Goal: Task Accomplishment & Management: Manage account settings

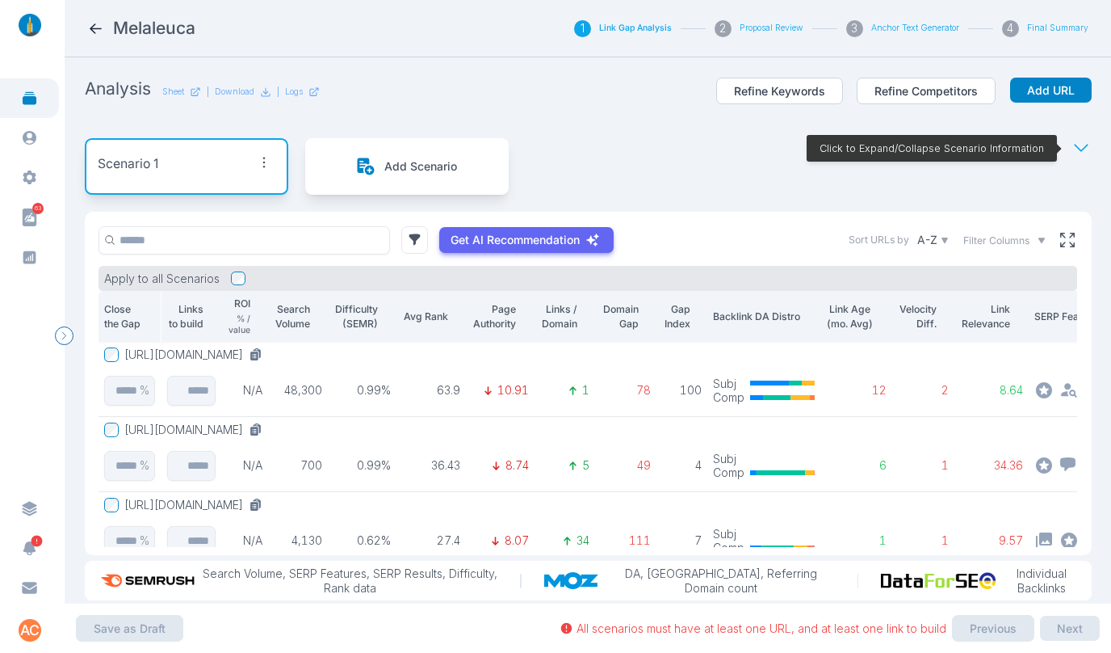
click at [159, 26] on h2 "Melaleuca" at bounding box center [154, 28] width 82 height 23
copy h2 "Melaleuca"
click at [86, 27] on nav "Melaleuca 1 Link Gap Analysis 2 Proposal Review 3 Anchor Text Generator 4 Final…" at bounding box center [588, 28] width 1047 height 57
click at [90, 27] on icon at bounding box center [96, 28] width 12 height 10
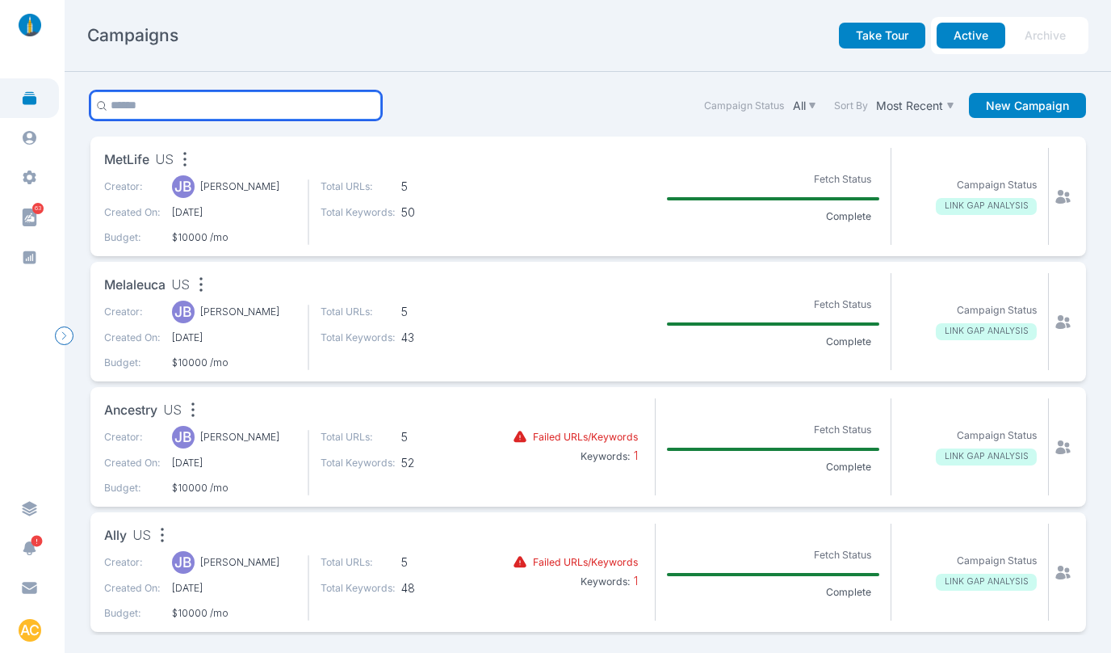
click at [183, 117] on input "text" at bounding box center [236, 105] width 292 height 28
paste input "*********"
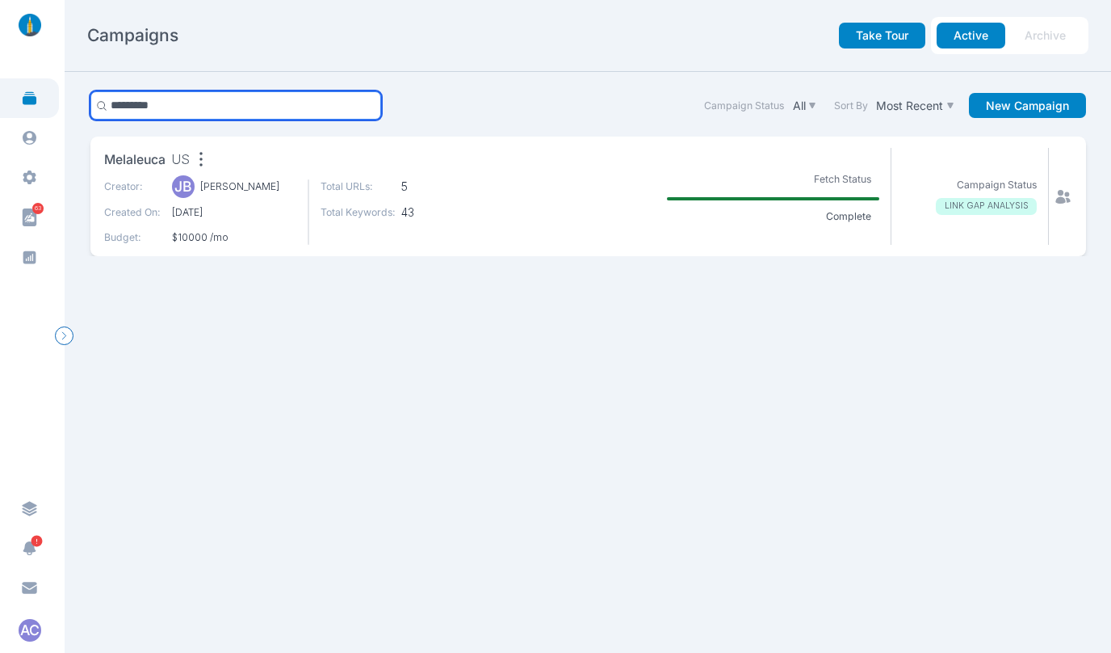
type input "*********"
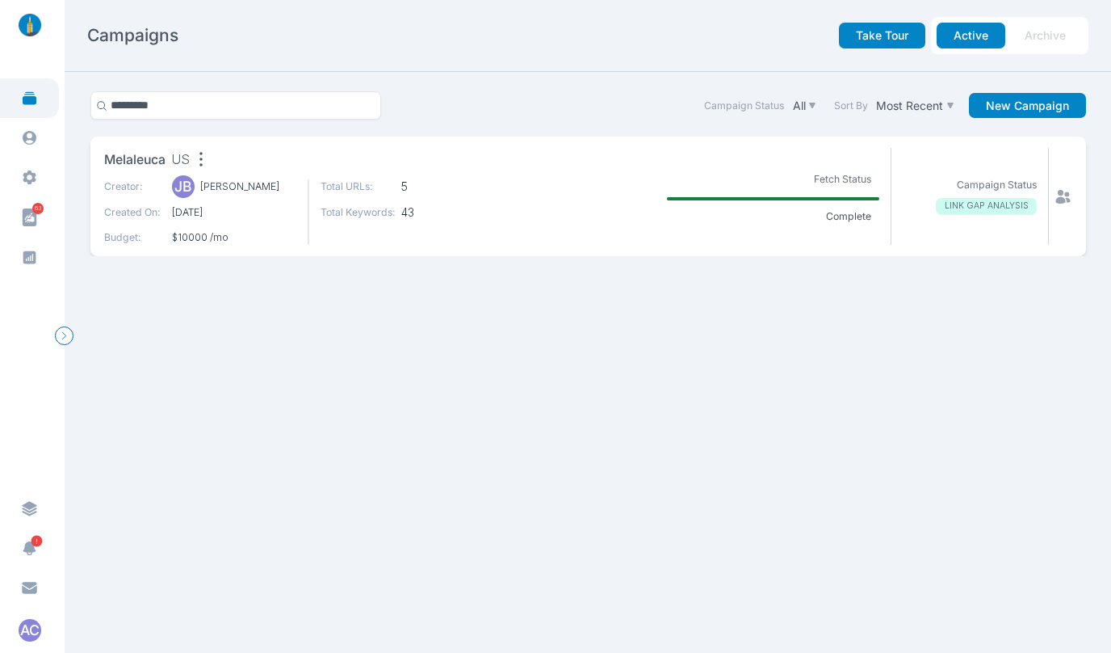
click at [1069, 196] on icon at bounding box center [1063, 196] width 17 height 17
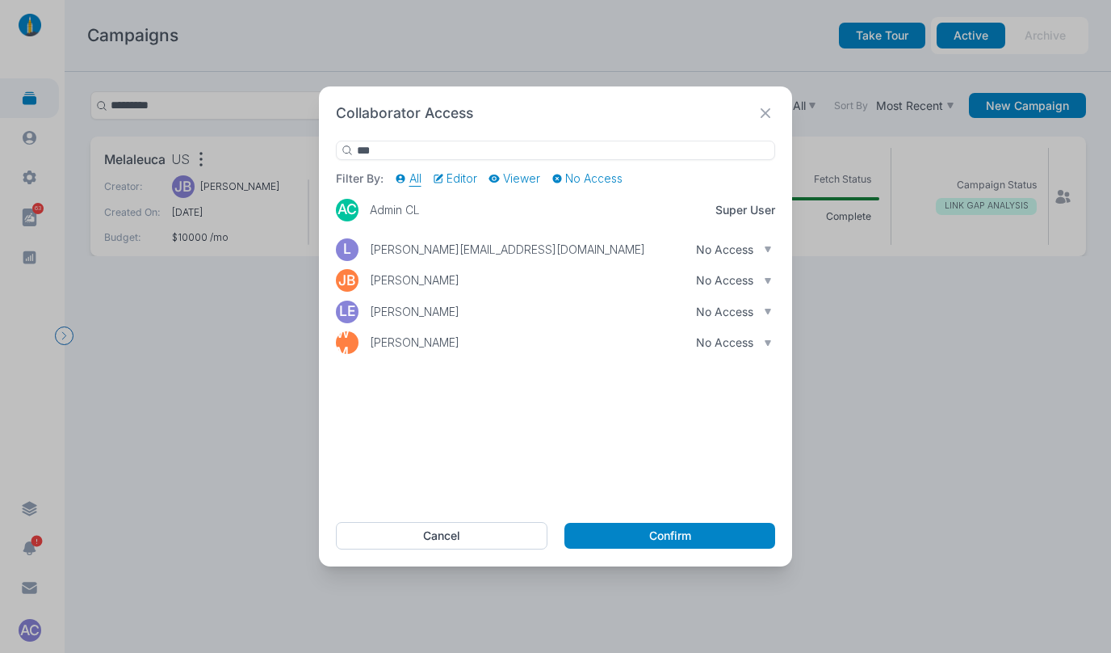
type input "***"
click at [696, 316] on p "No Access" at bounding box center [724, 311] width 57 height 15
click at [694, 342] on p "Can Edit" at bounding box center [728, 340] width 68 height 15
click at [608, 531] on button "Confirm" at bounding box center [670, 536] width 211 height 26
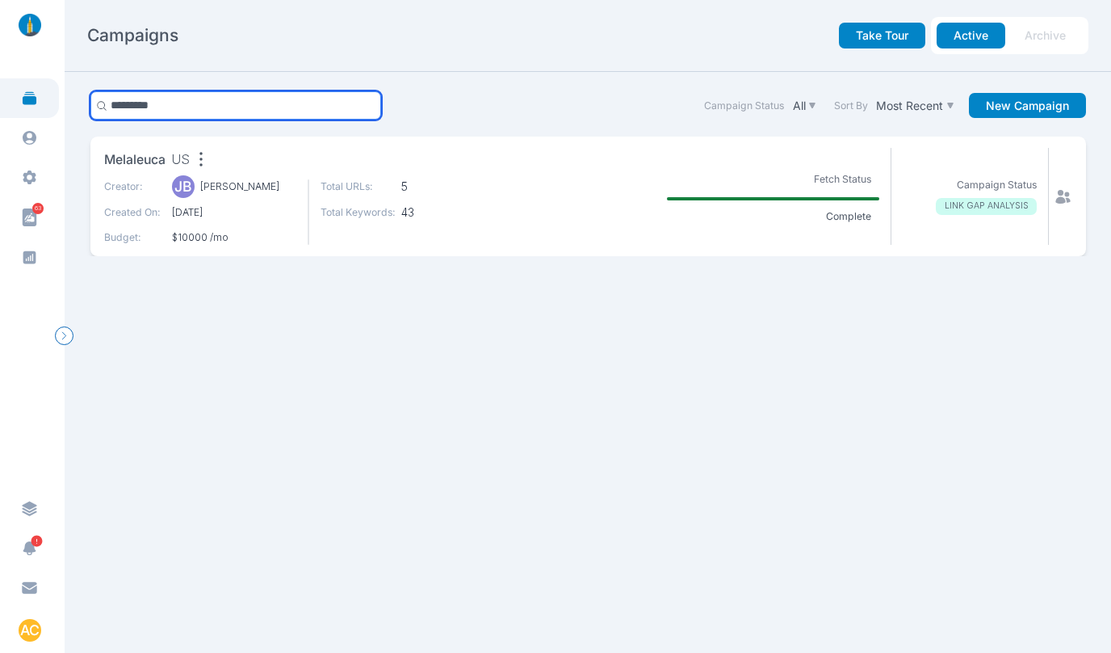
click at [162, 106] on input "*********" at bounding box center [236, 105] width 292 height 28
type input "*******"
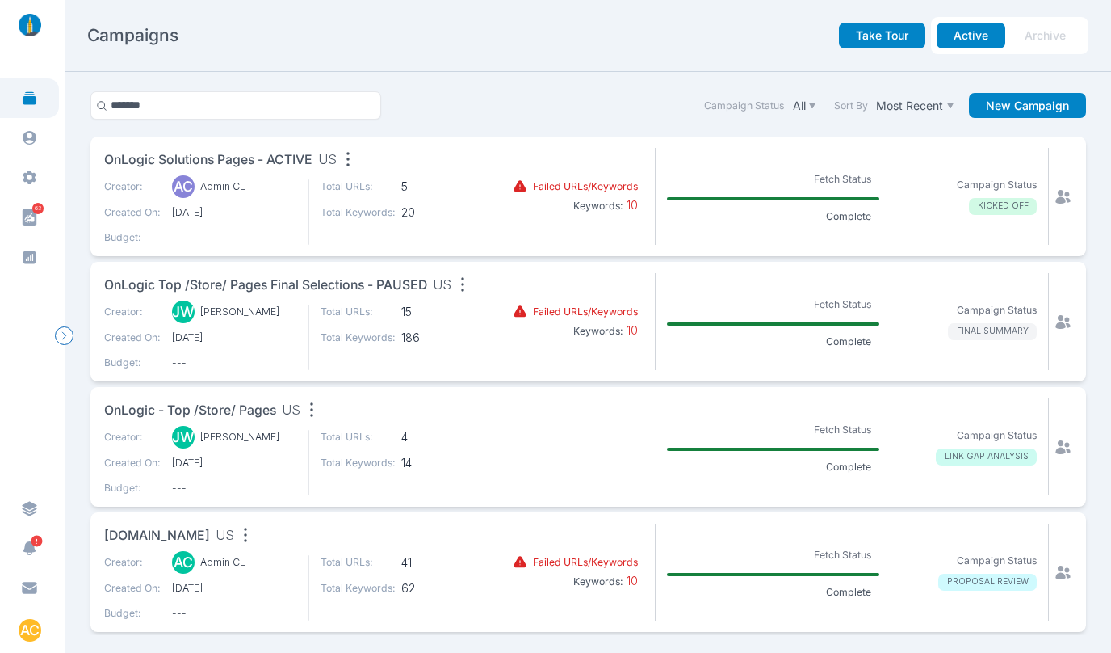
click at [1056, 201] on icon at bounding box center [1063, 196] width 15 height 14
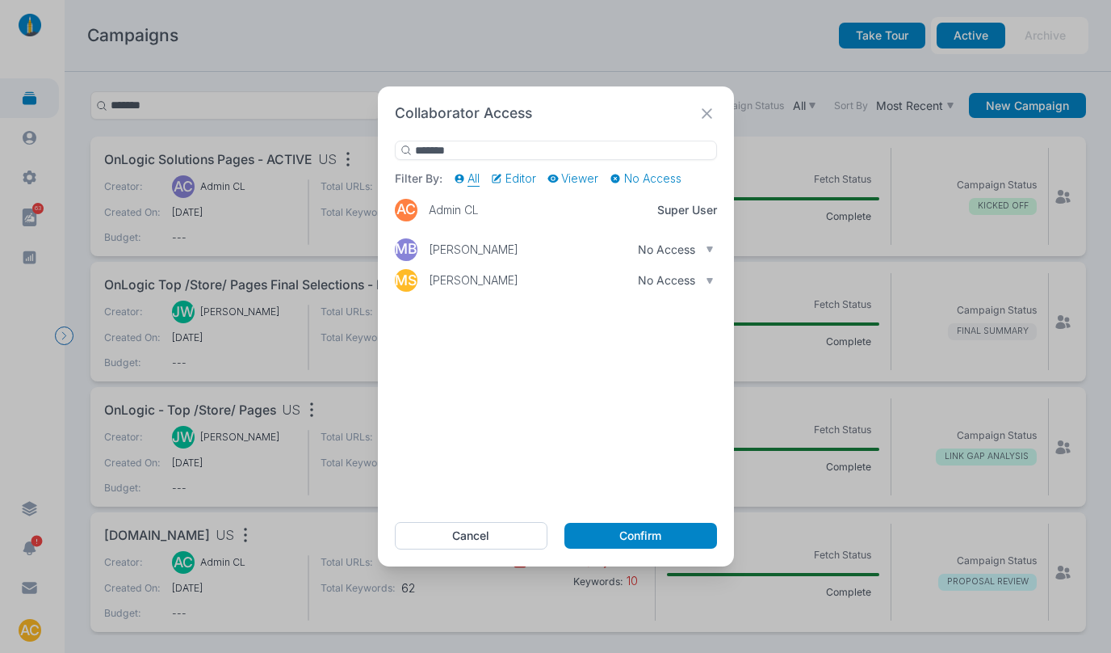
type input "*******"
click at [691, 275] on p "No Access" at bounding box center [666, 280] width 57 height 15
click at [665, 312] on p "Can Edit" at bounding box center [669, 308] width 68 height 15
click at [632, 529] on button "Confirm" at bounding box center [641, 536] width 152 height 26
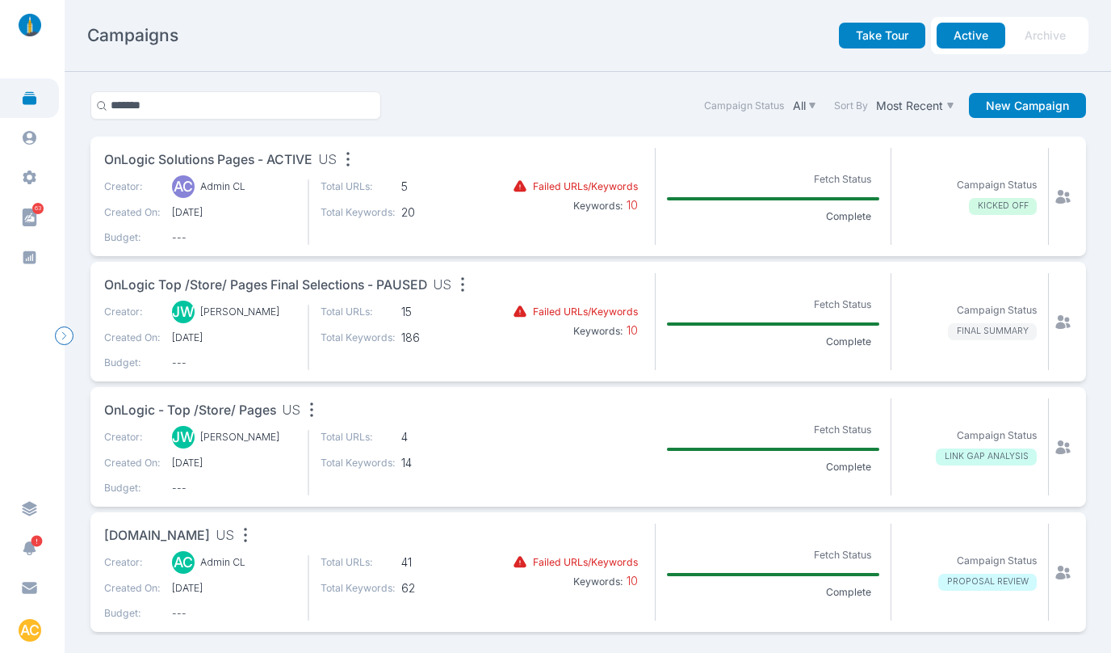
click at [275, 153] on span "OnLogic Solutions Pages - ACTIVE" at bounding box center [208, 160] width 208 height 20
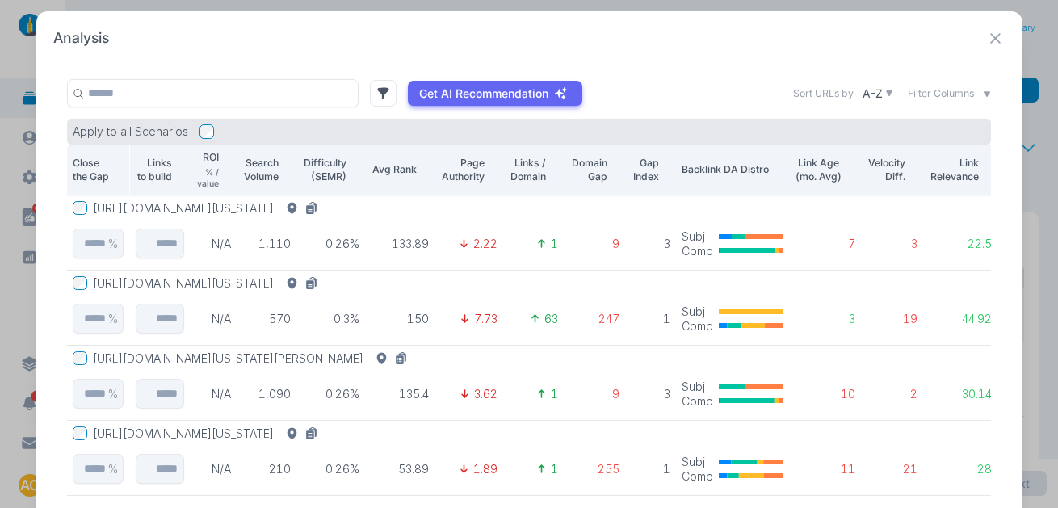
scroll to position [1, 0]
click at [985, 40] on icon at bounding box center [995, 38] width 20 height 20
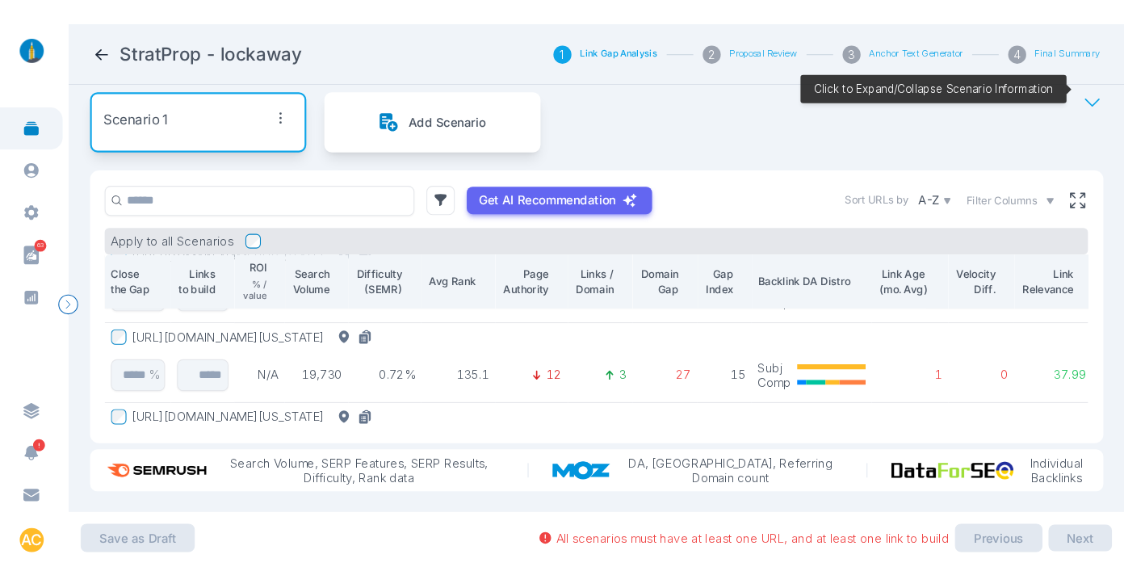
scroll to position [0, 0]
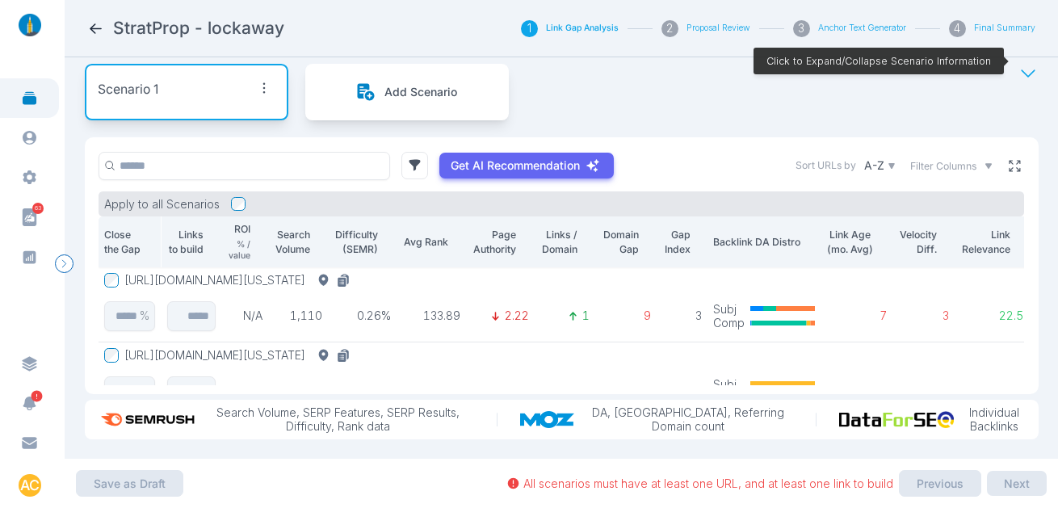
click at [1009, 158] on icon at bounding box center [1014, 165] width 15 height 15
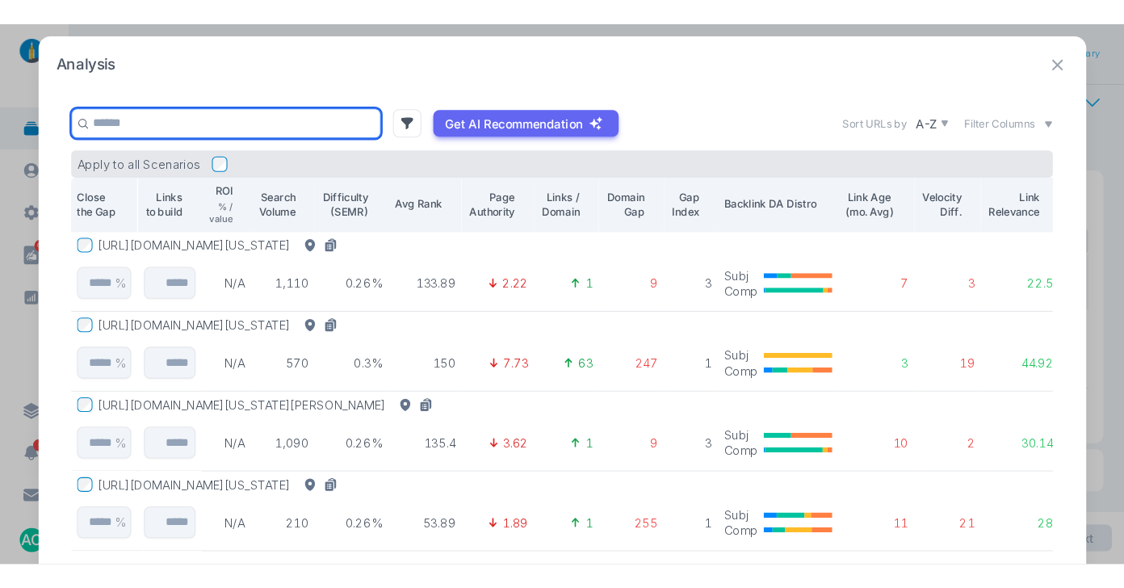
scroll to position [55, 0]
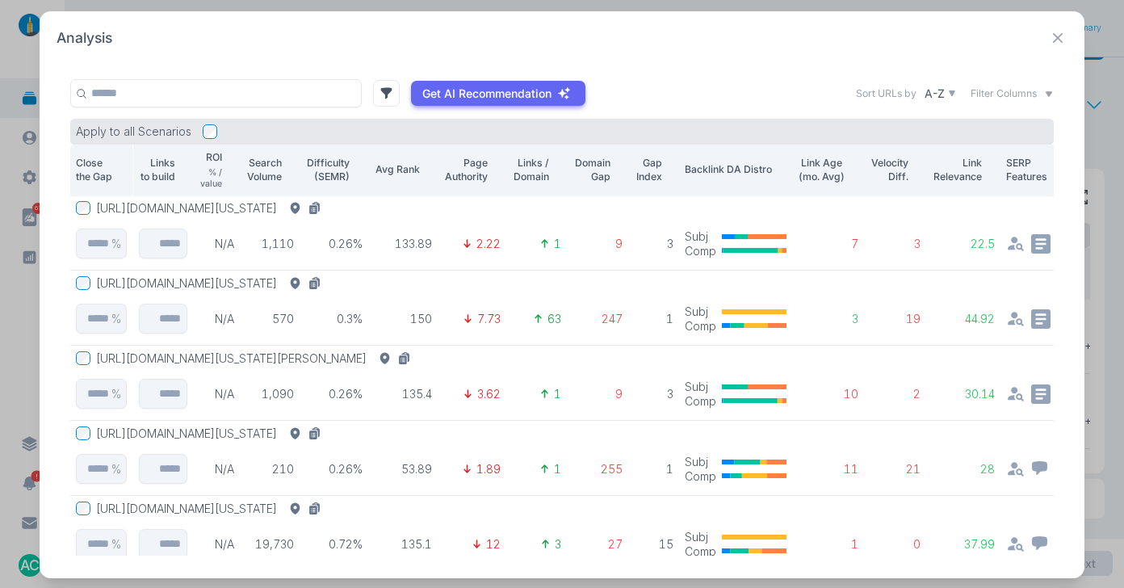
click at [261, 162] on p "Search Volume" at bounding box center [264, 170] width 37 height 28
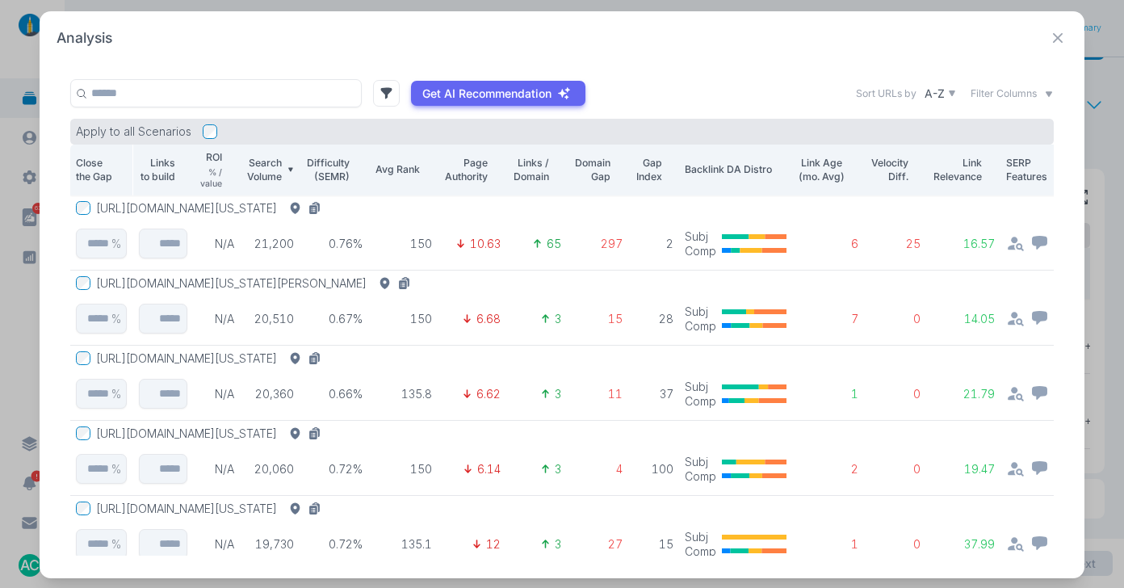
scroll to position [0, 163]
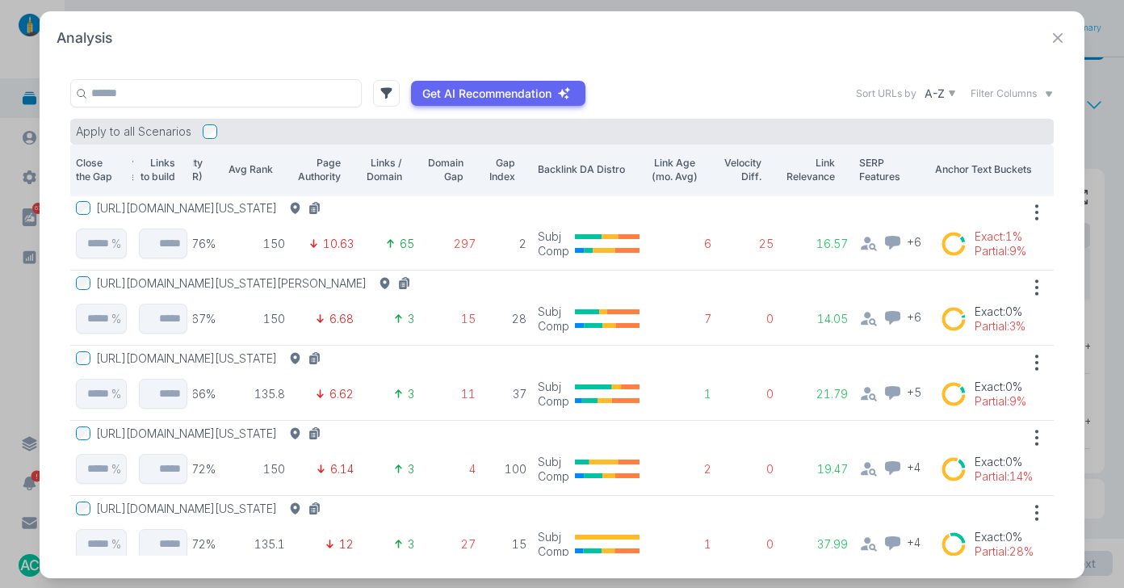
click at [1019, 99] on span "Filter Columns" at bounding box center [1004, 93] width 66 height 15
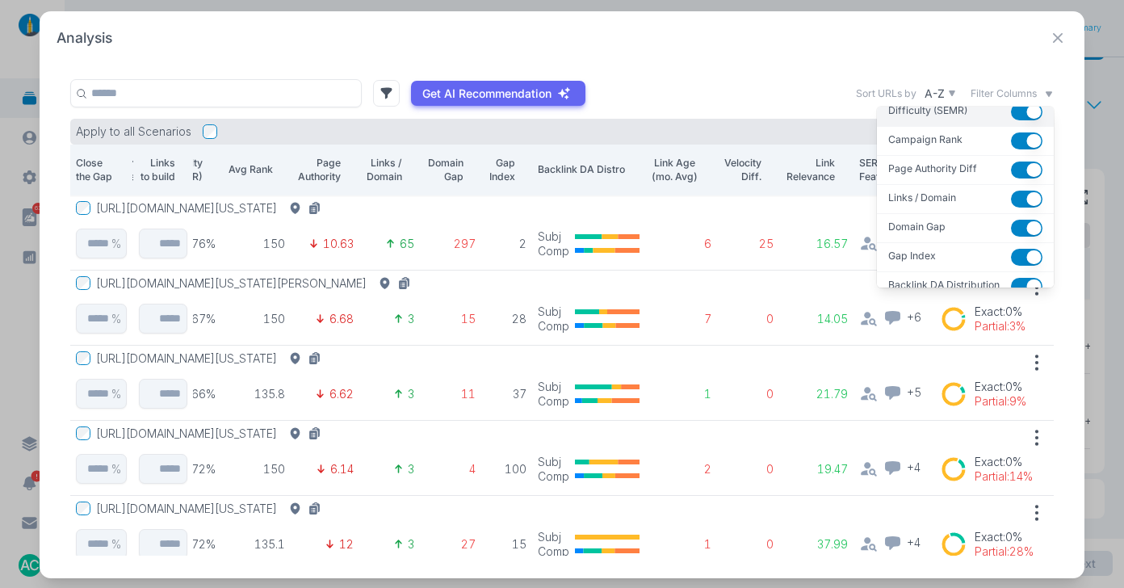
scroll to position [296, 0]
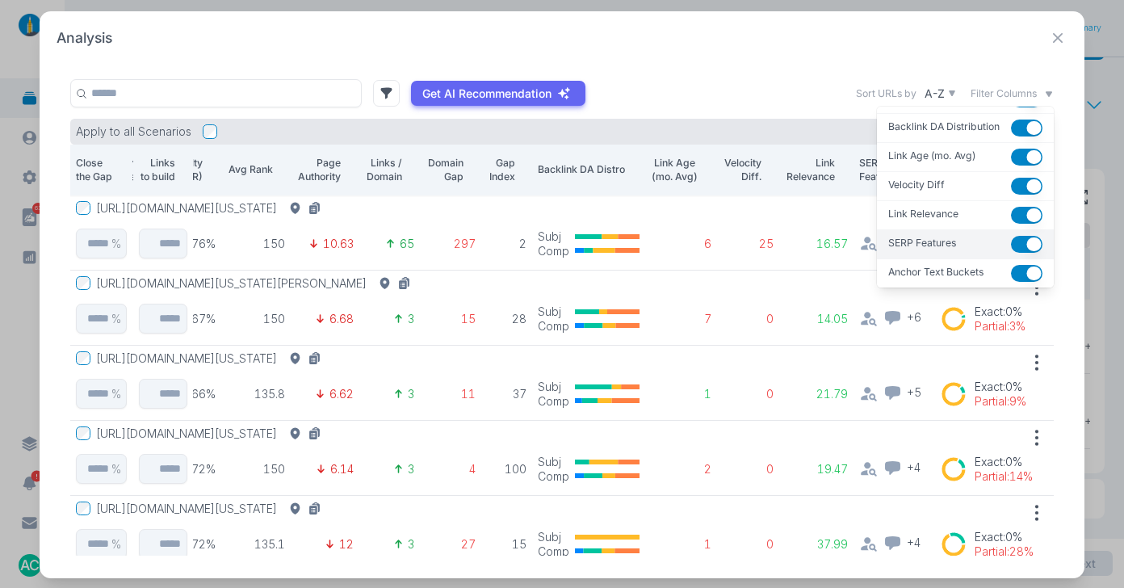
click at [1011, 236] on button "button" at bounding box center [1026, 244] width 31 height 17
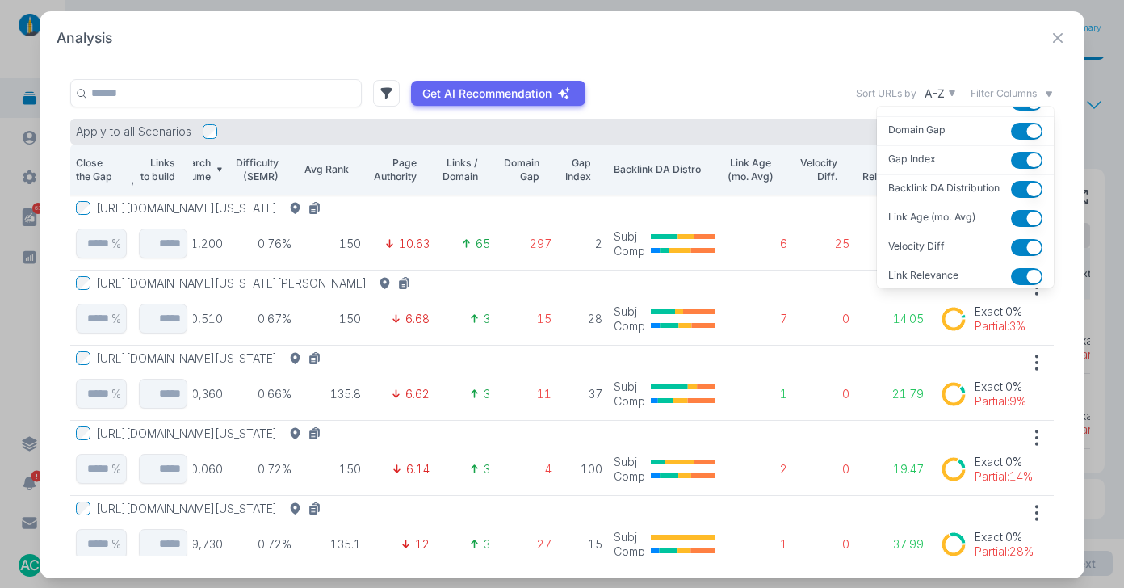
scroll to position [212, 0]
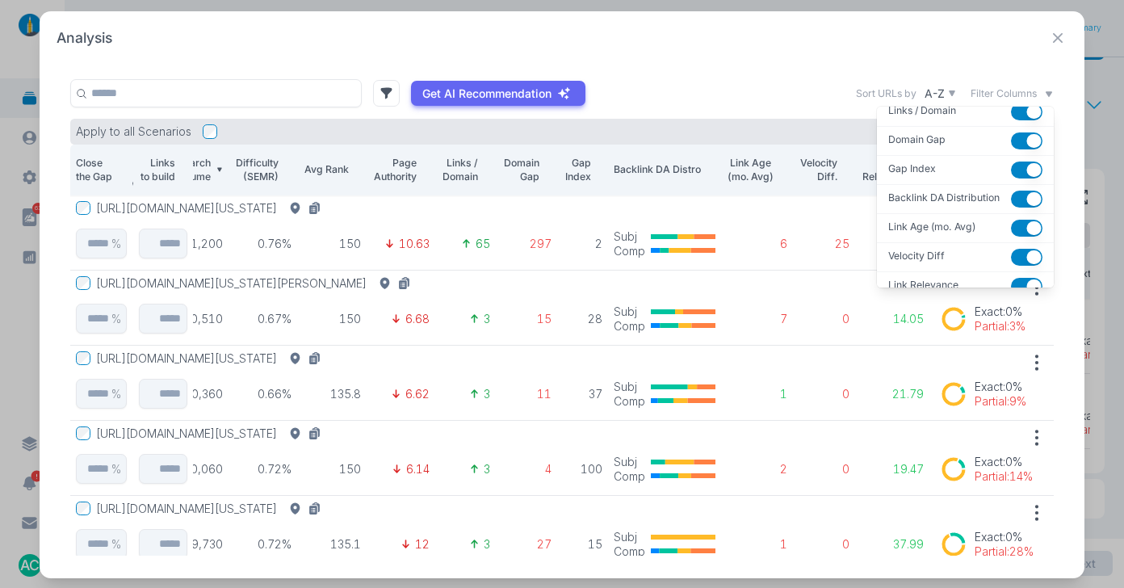
click at [1035, 89] on span "Filter Columns" at bounding box center [1004, 93] width 66 height 15
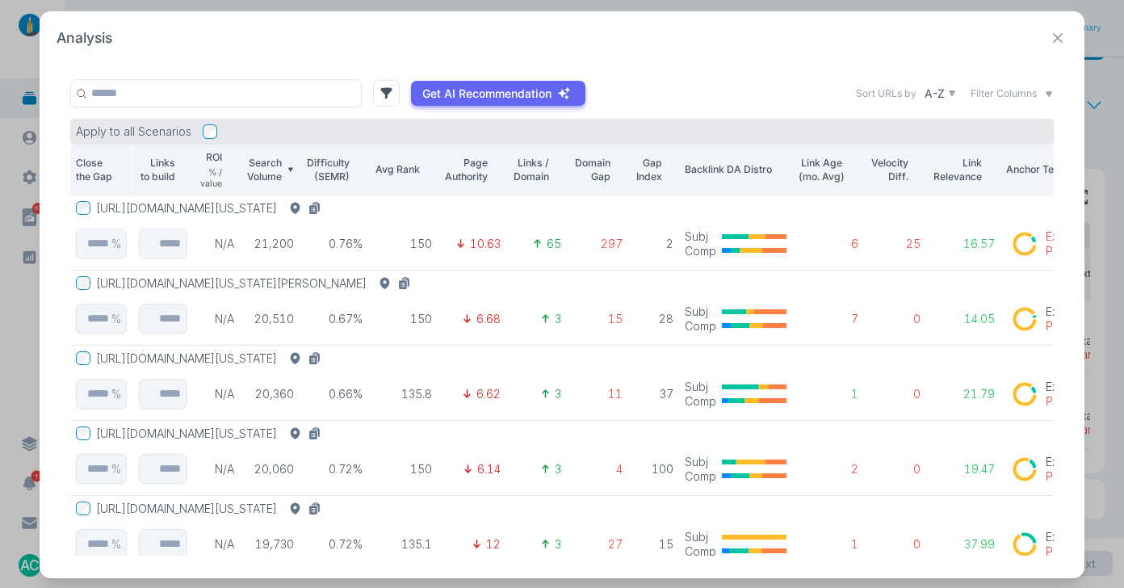
scroll to position [0, 1]
click at [1018, 93] on span "Filter Columns" at bounding box center [1004, 93] width 66 height 15
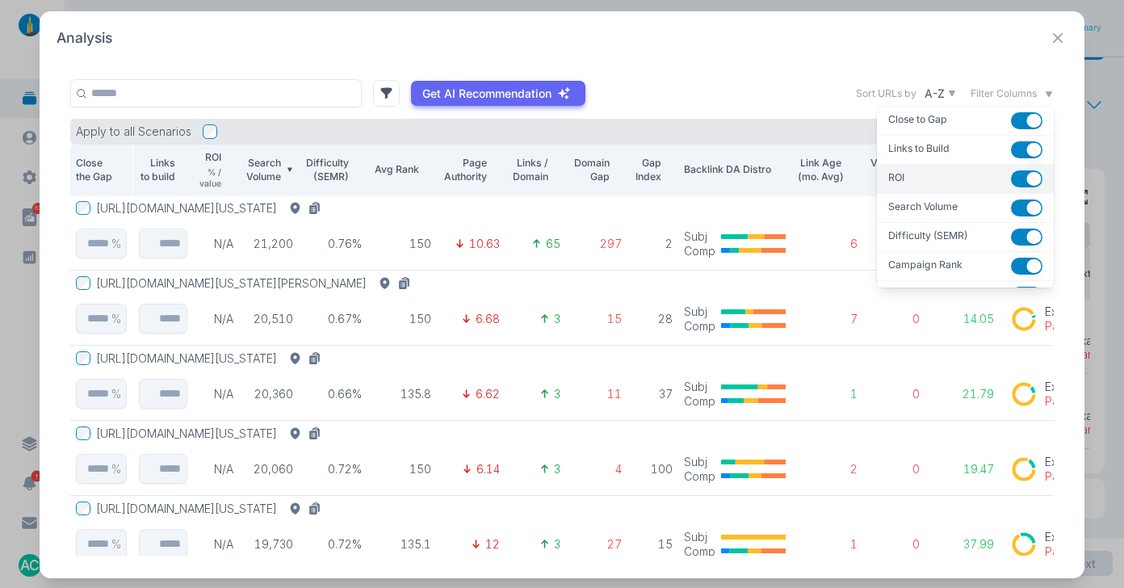
click at [1011, 174] on button "button" at bounding box center [1026, 178] width 31 height 17
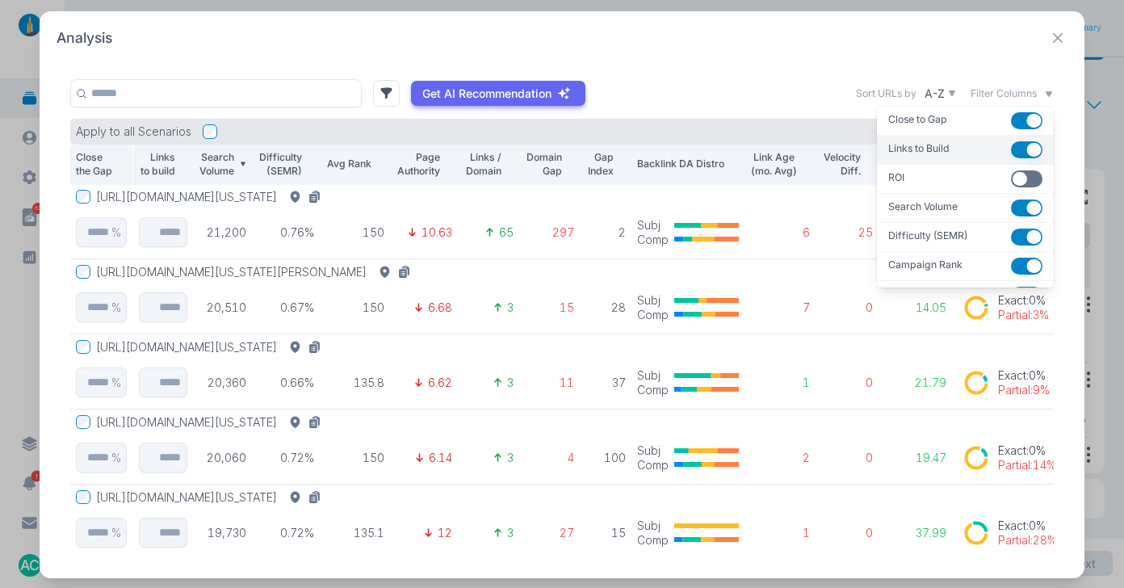
click at [1011, 144] on button "button" at bounding box center [1026, 149] width 31 height 17
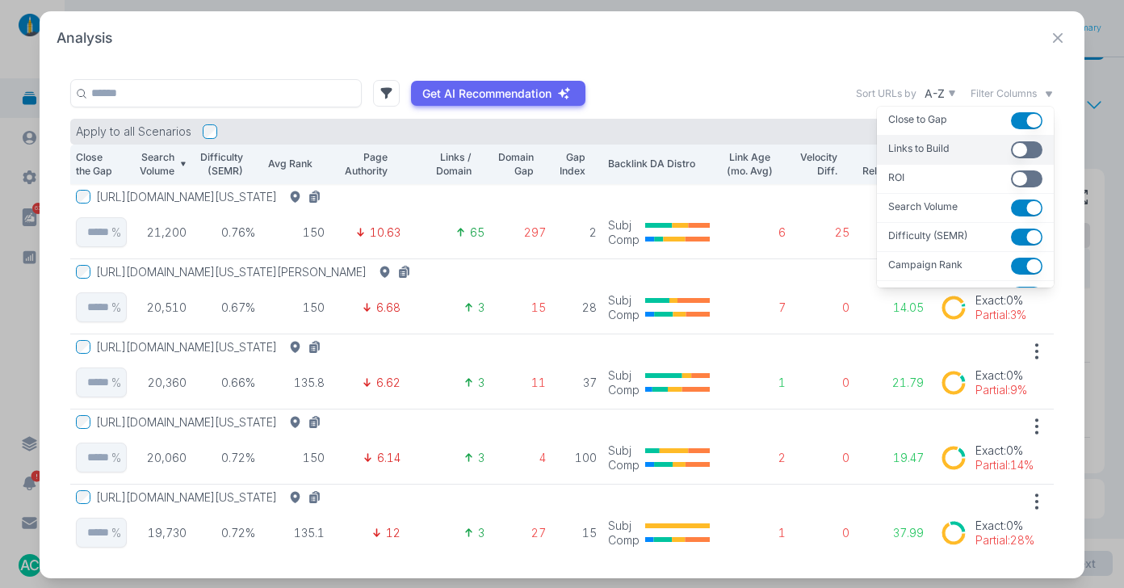
scroll to position [0, 0]
click at [1011, 146] on button "button" at bounding box center [1026, 149] width 31 height 17
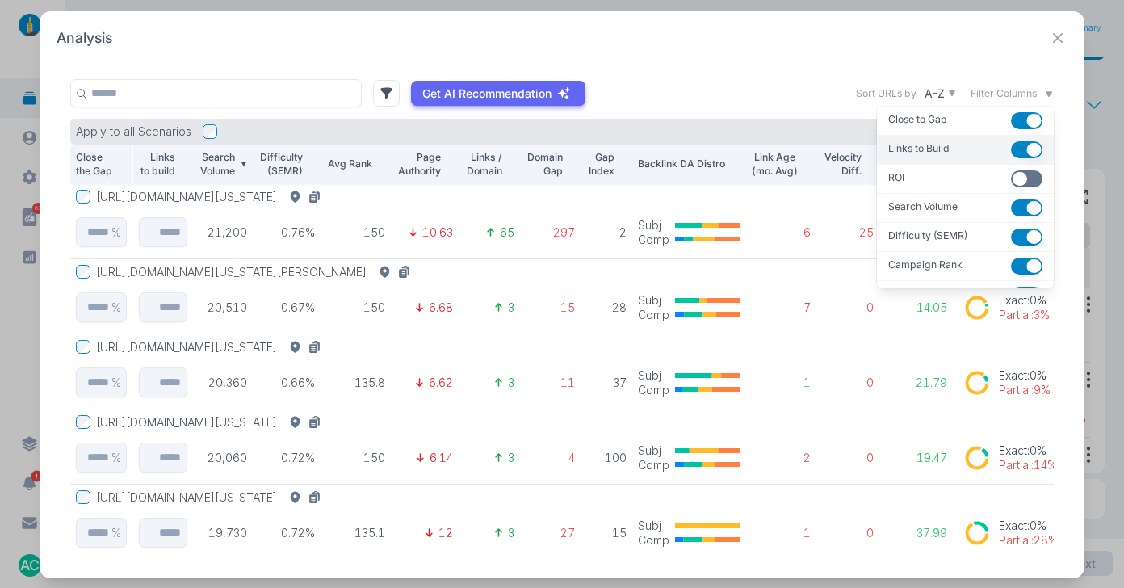
click at [1011, 146] on button "button" at bounding box center [1026, 149] width 31 height 17
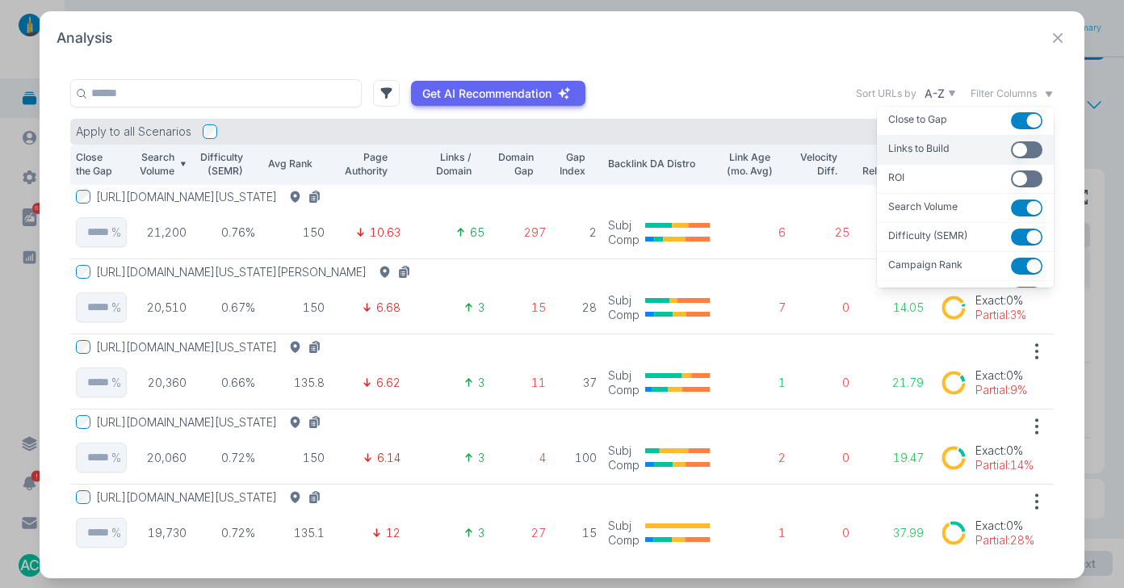
click at [1011, 146] on button "button" at bounding box center [1026, 149] width 31 height 17
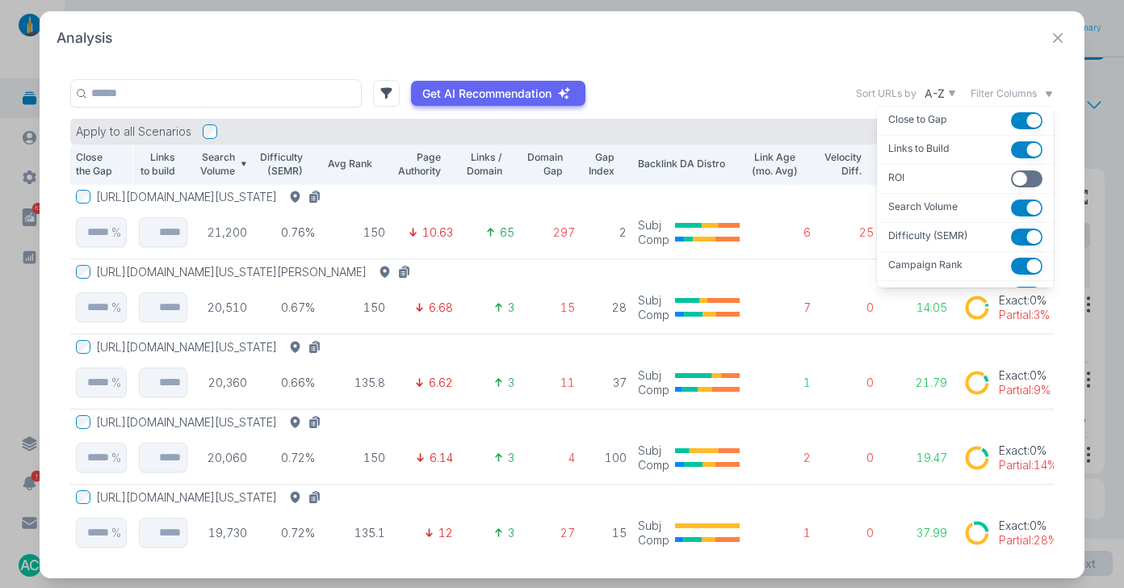
click at [1035, 92] on span "Filter Columns" at bounding box center [1004, 93] width 66 height 15
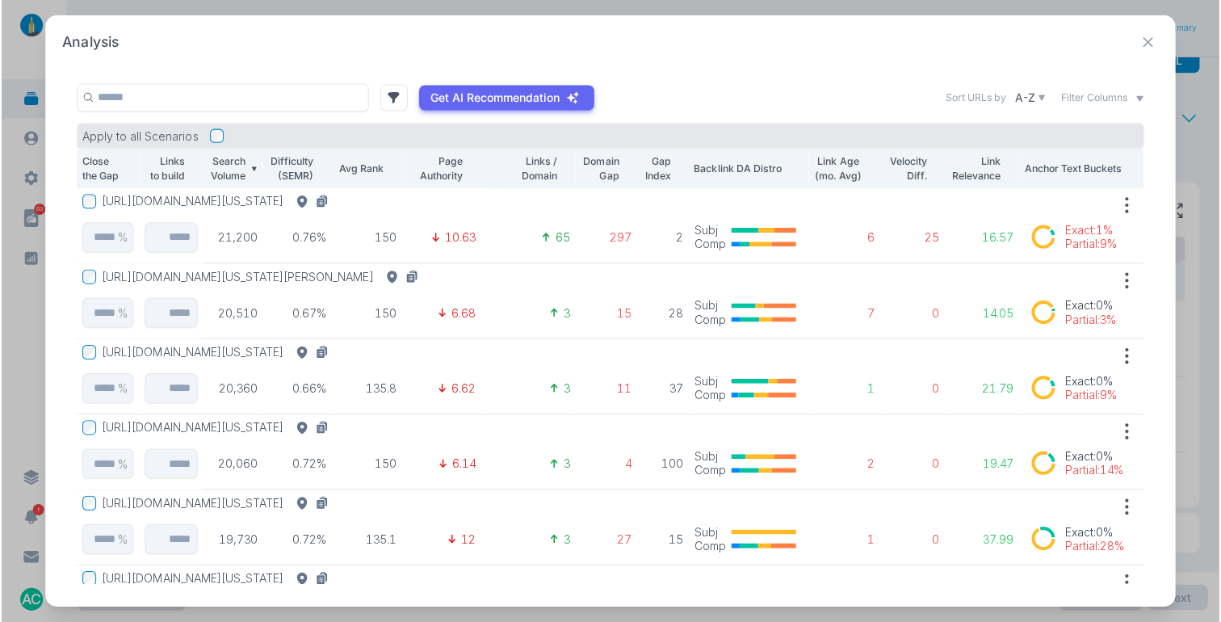
scroll to position [41, 0]
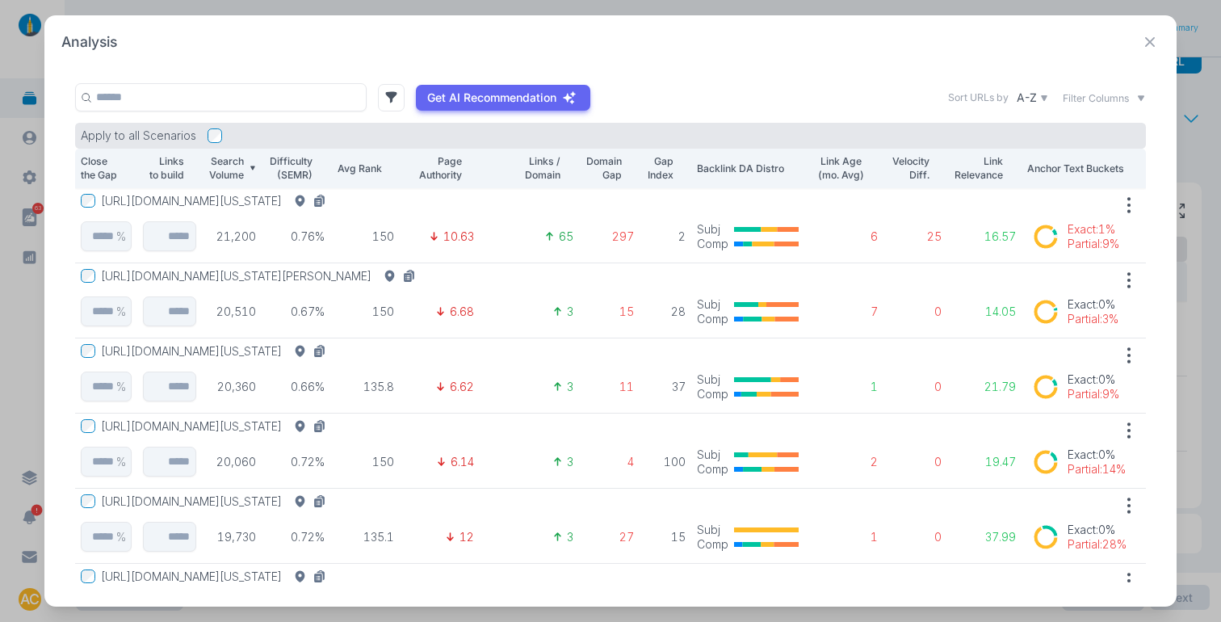
click at [1057, 40] on icon at bounding box center [1150, 42] width 20 height 20
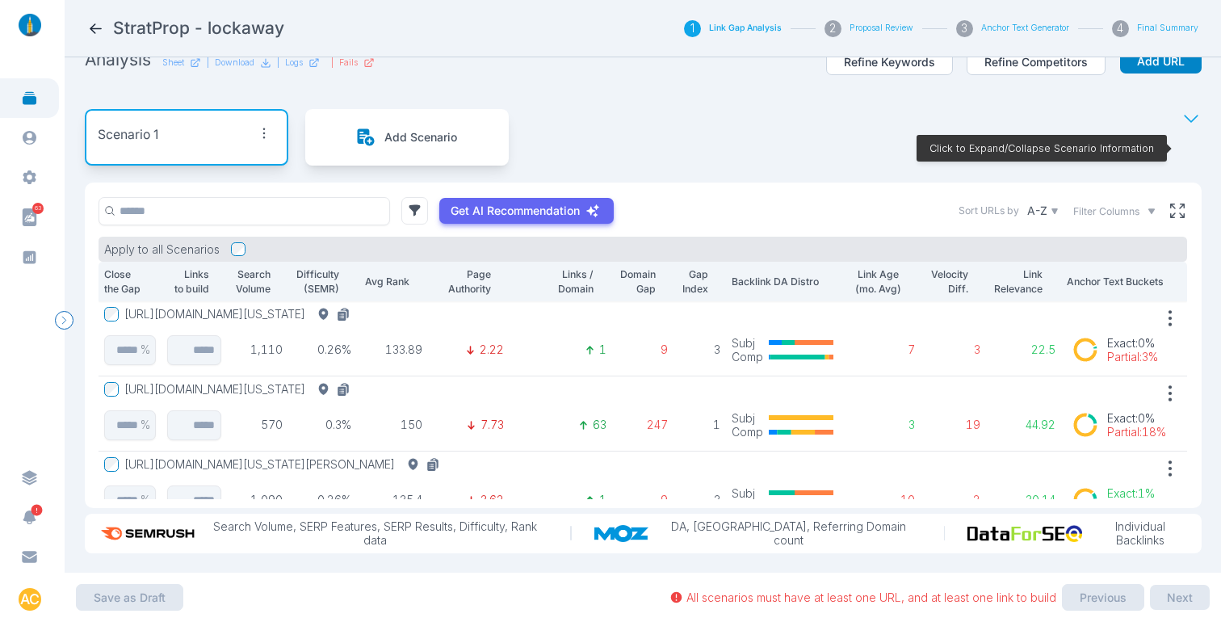
scroll to position [0, 0]
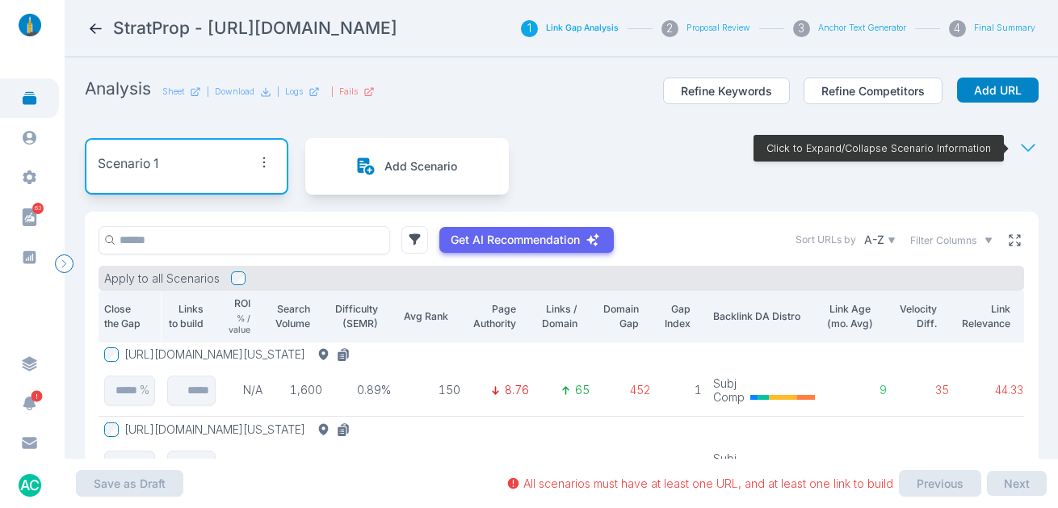
click at [1007, 237] on icon at bounding box center [1014, 240] width 15 height 15
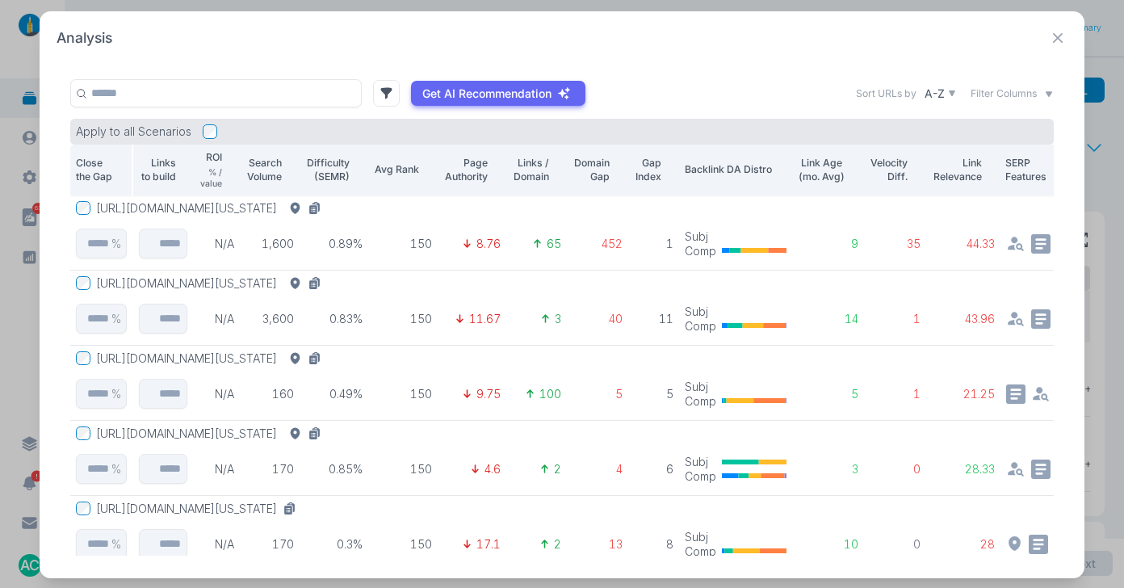
click at [278, 166] on p "Search Volume" at bounding box center [264, 170] width 37 height 28
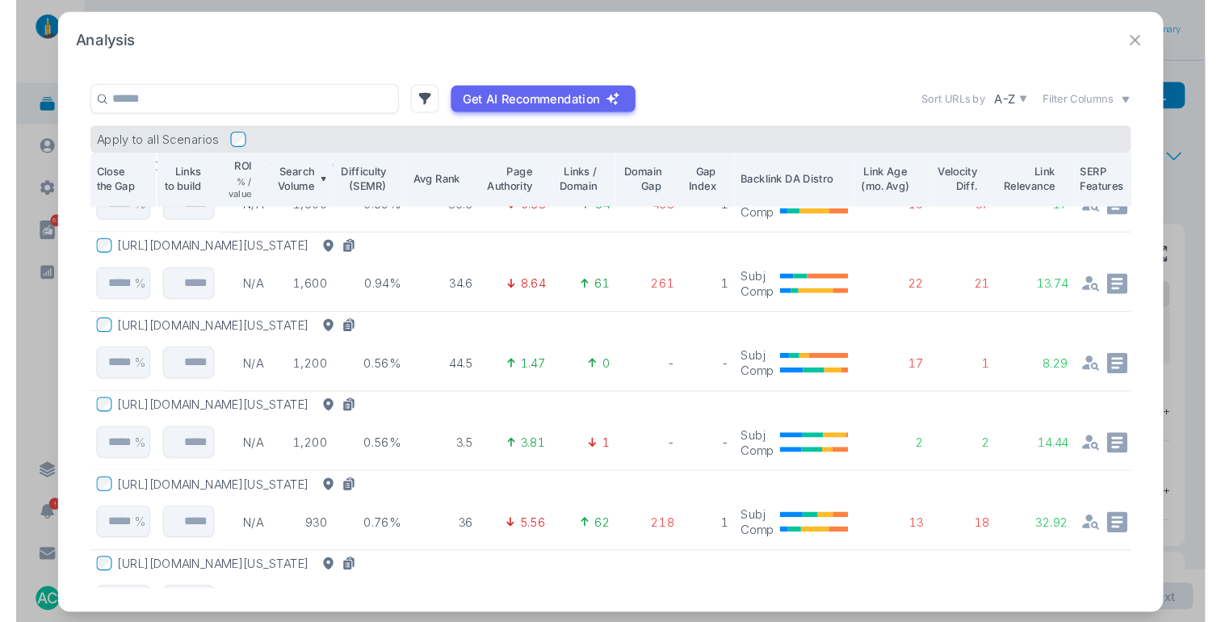
scroll to position [729, 0]
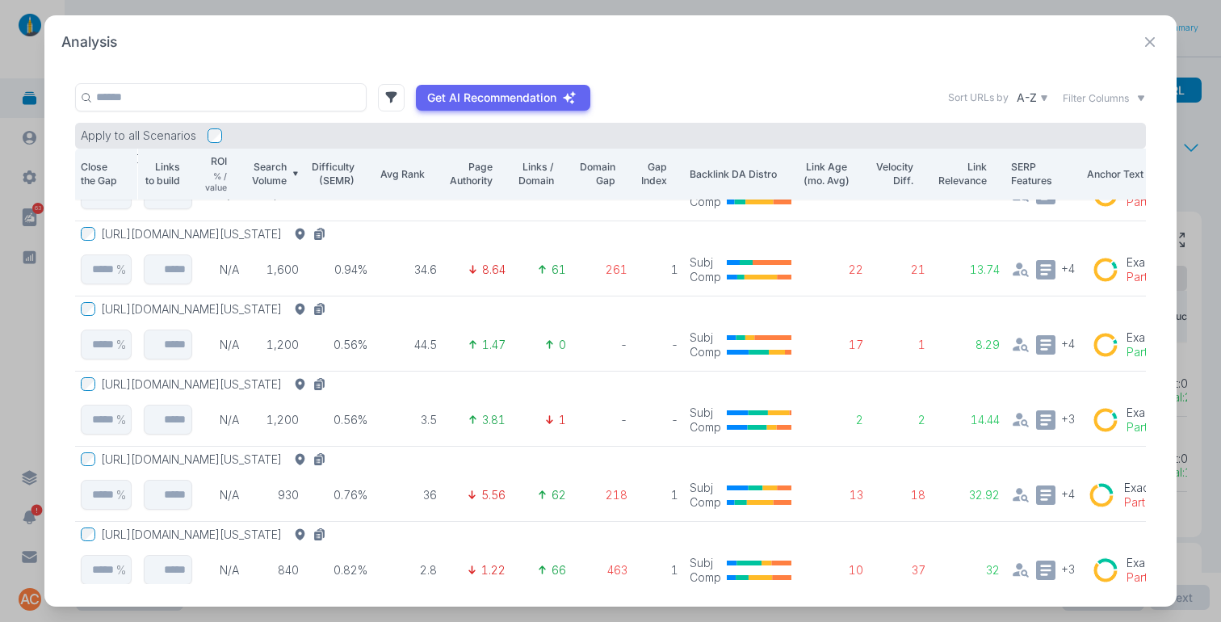
click at [1057, 40] on icon at bounding box center [1150, 42] width 20 height 20
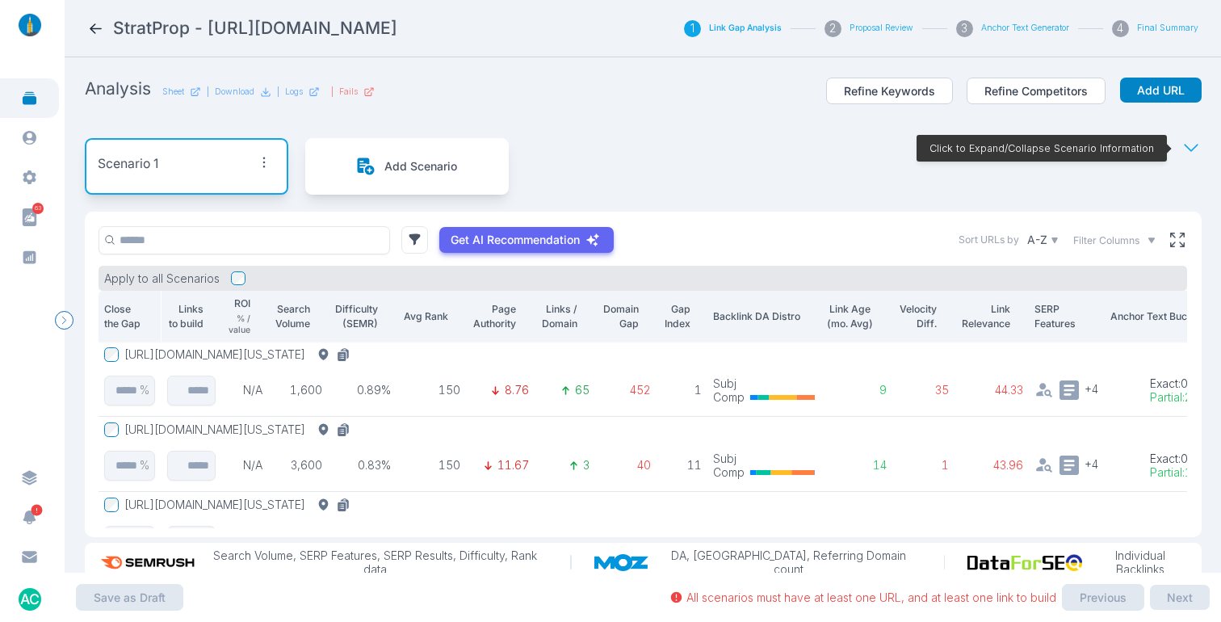
click at [758, 157] on div "Scenario 1 Add Scenario Click to Expand/Collapse Scenario Information" at bounding box center [643, 166] width 1117 height 90
click at [336, 359] on button "https://www.staxupstorage.com/storage-units/california/el-cajon/" at bounding box center [240, 354] width 232 height 15
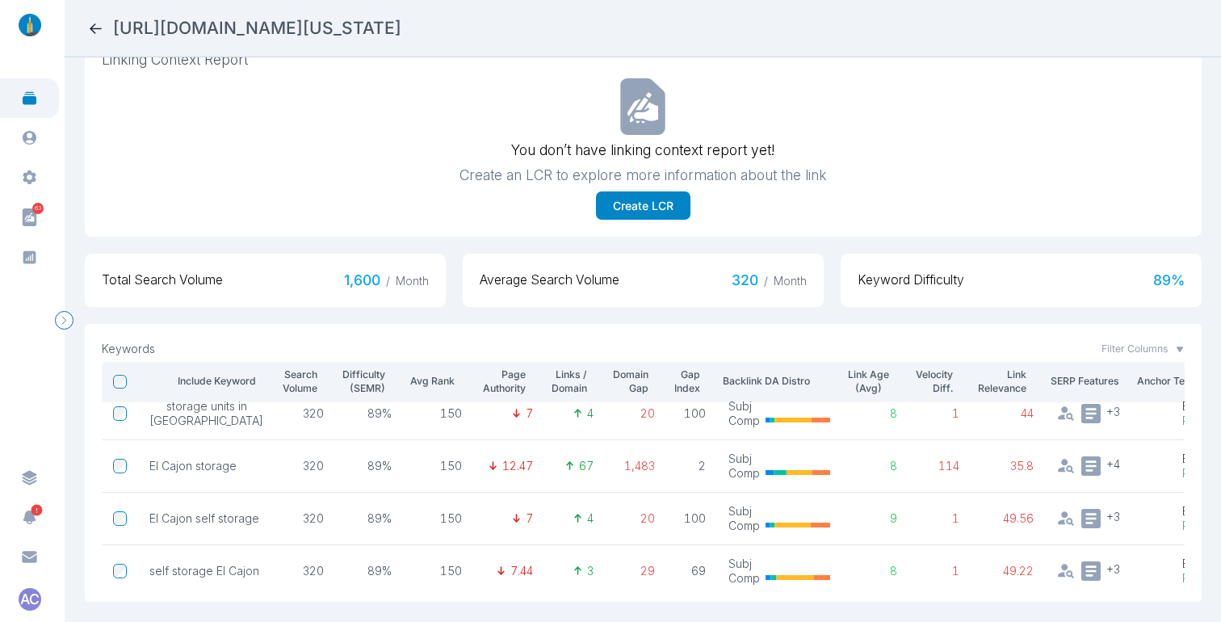
scroll to position [79, 0]
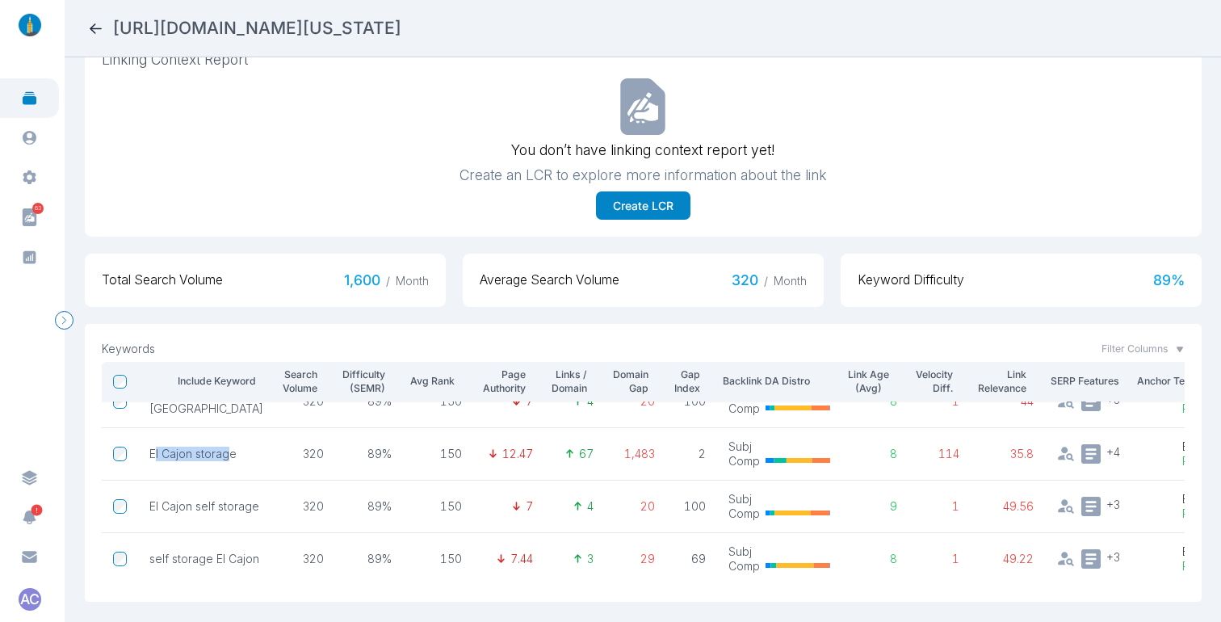
drag, startPoint x: 173, startPoint y: 435, endPoint x: 202, endPoint y: 451, distance: 33.3
click at [202, 451] on span "El Cajon storage" at bounding box center [192, 454] width 87 height 15
click at [200, 448] on span "El Cajon storage" at bounding box center [192, 454] width 87 height 15
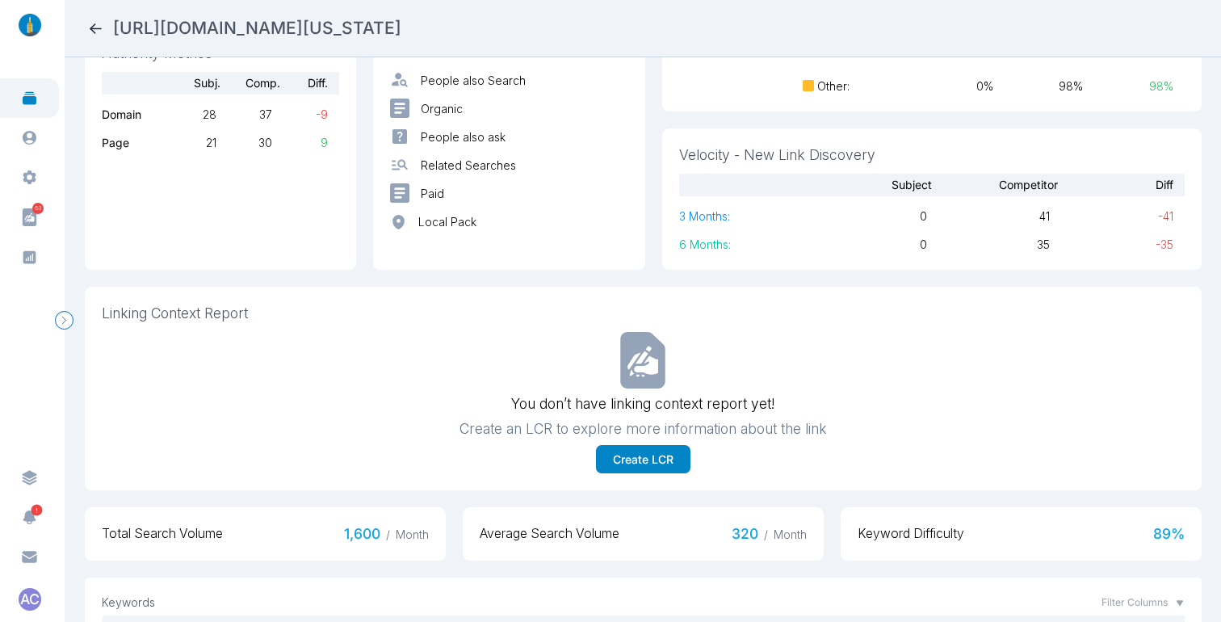
scroll to position [0, 0]
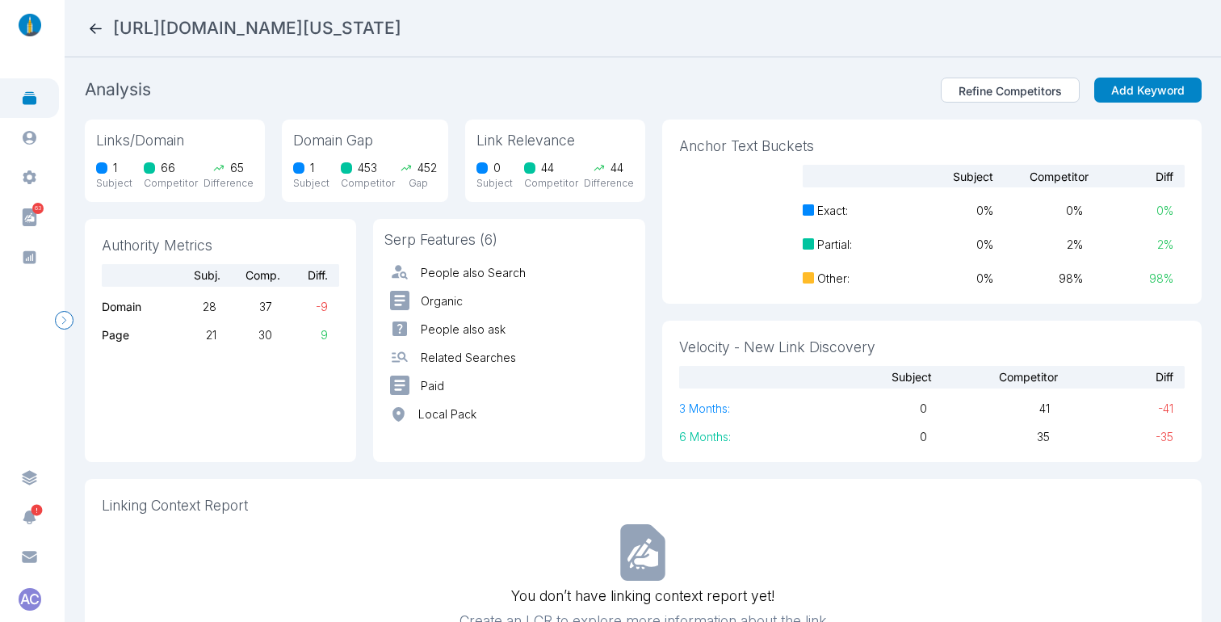
click at [92, 26] on icon at bounding box center [96, 28] width 12 height 10
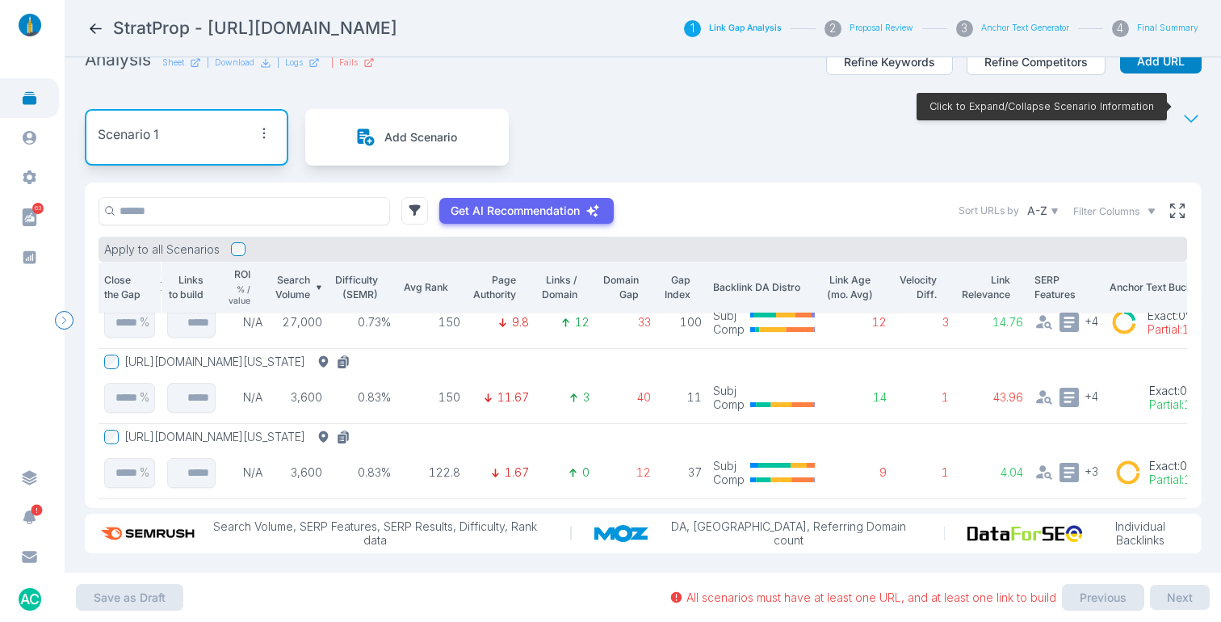
scroll to position [268, 0]
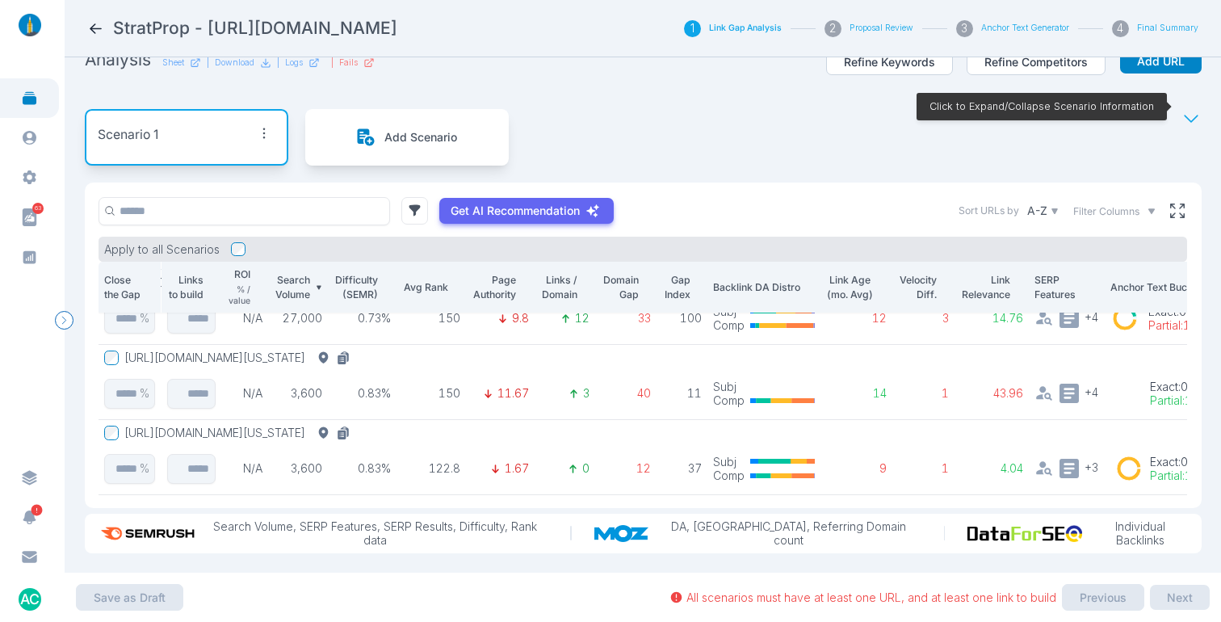
click at [356, 351] on button "https://www.staxupstorage.com/storage-units/california/chula-vista/staxup-stora…" at bounding box center [240, 358] width 232 height 15
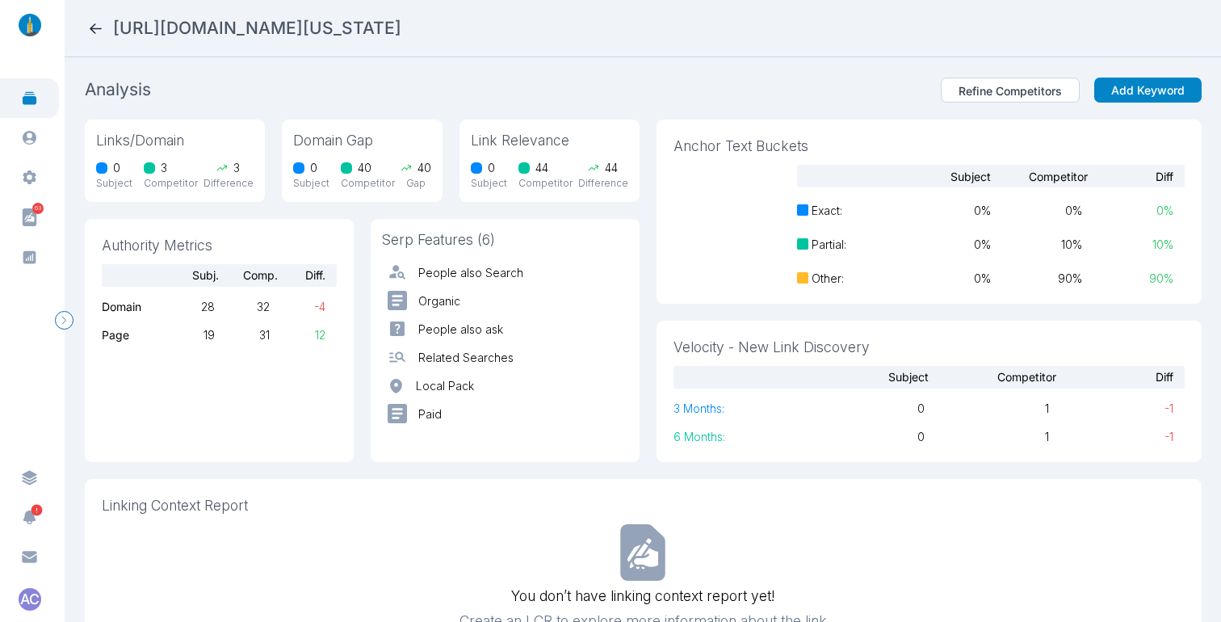
click at [97, 25] on icon at bounding box center [95, 28] width 17 height 17
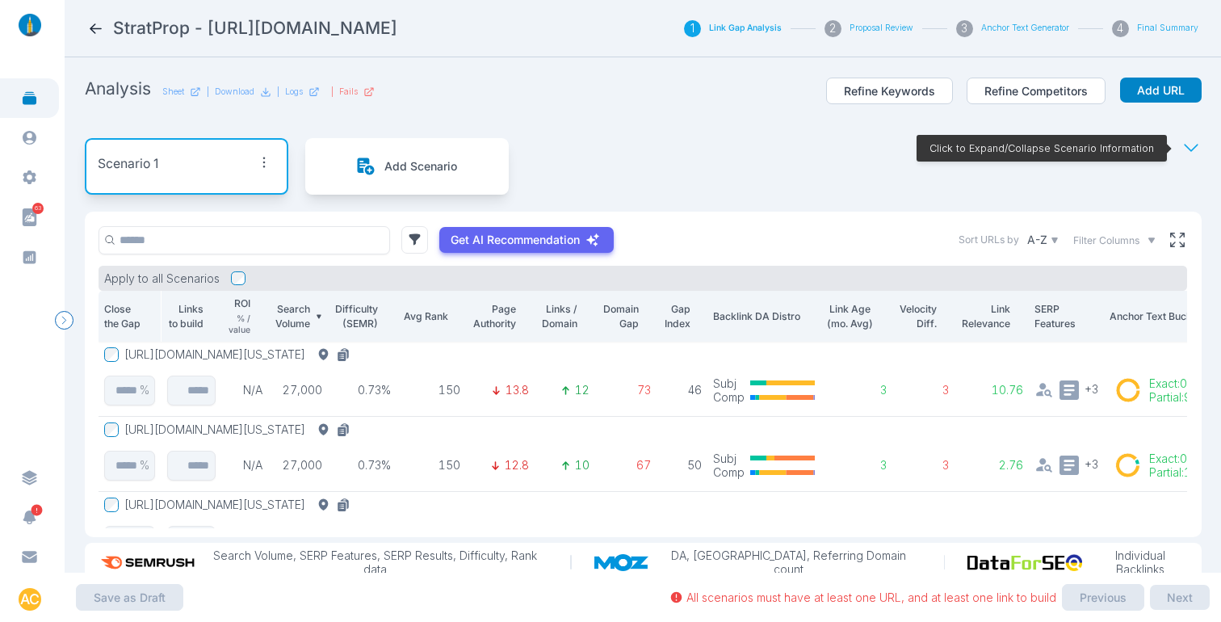
click at [356, 355] on button "https://www.staxupstorage.com/storage-units/california/san-diego/" at bounding box center [240, 354] width 232 height 15
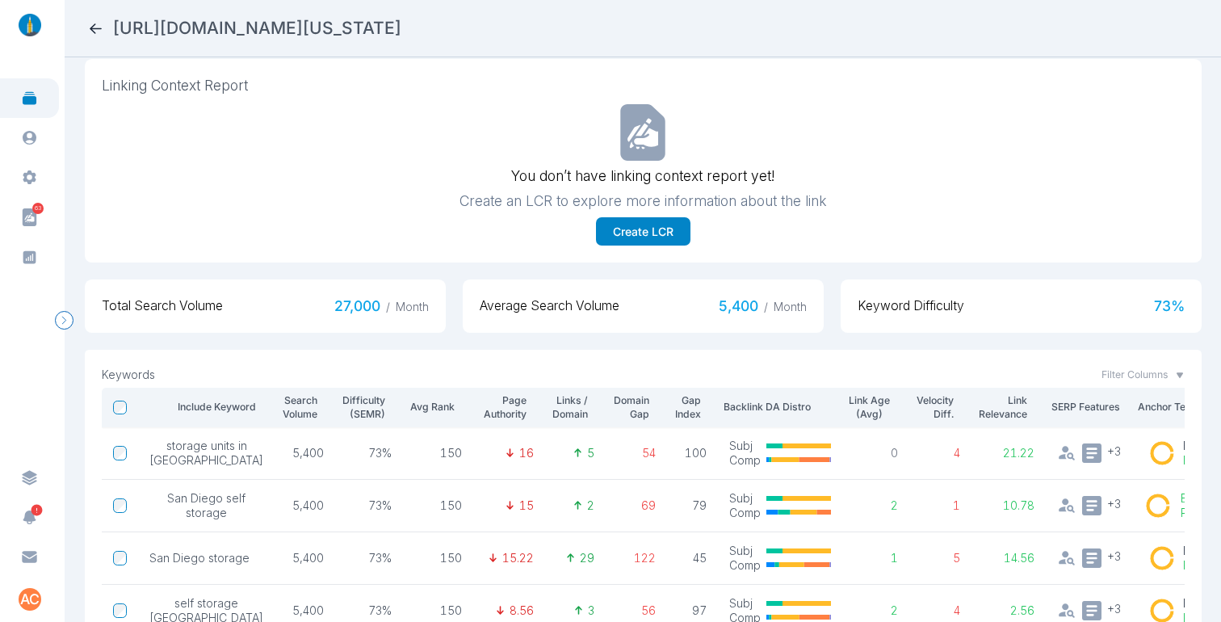
scroll to position [457, 0]
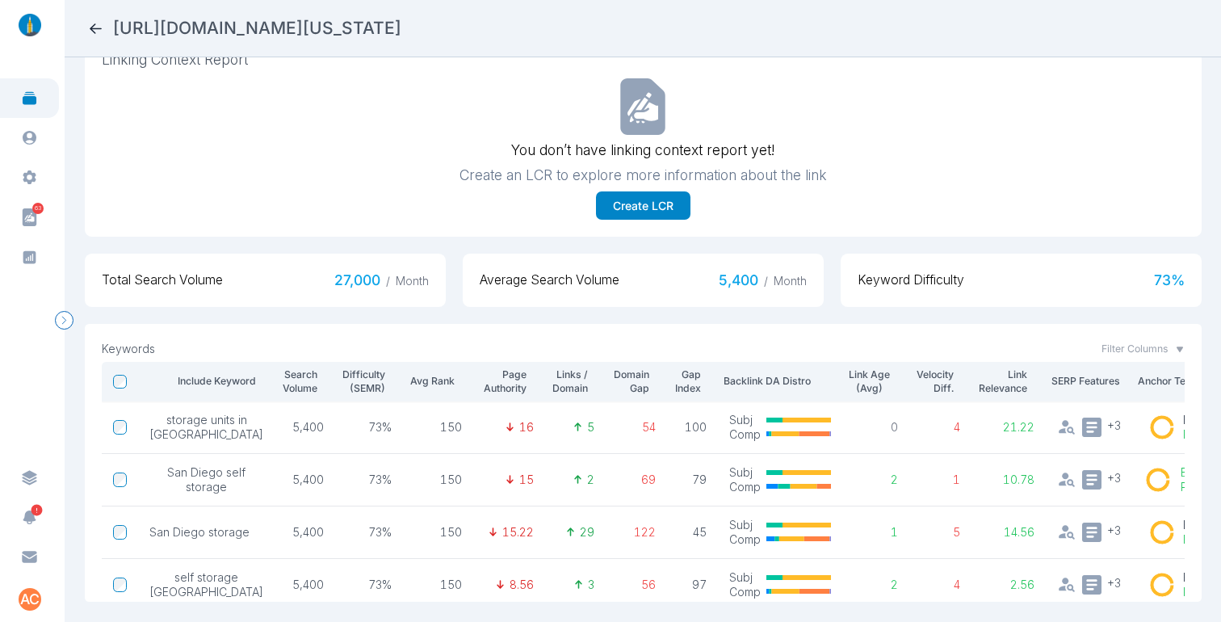
click at [100, 27] on icon at bounding box center [96, 28] width 12 height 10
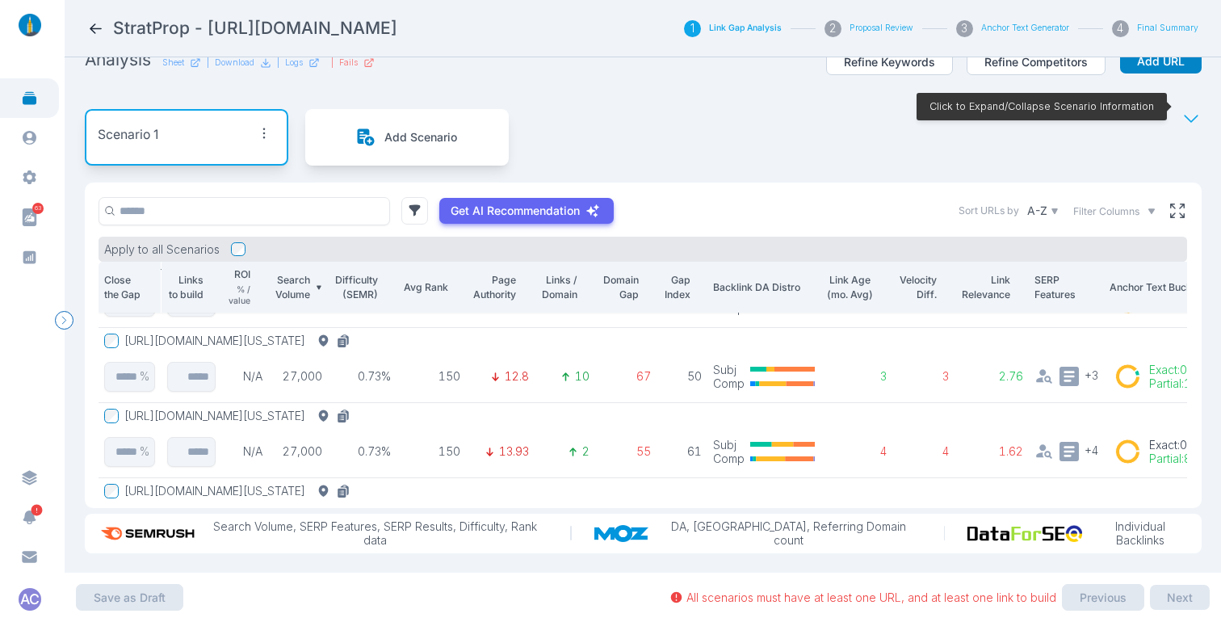
scroll to position [65, 0]
